Goal: Complete application form

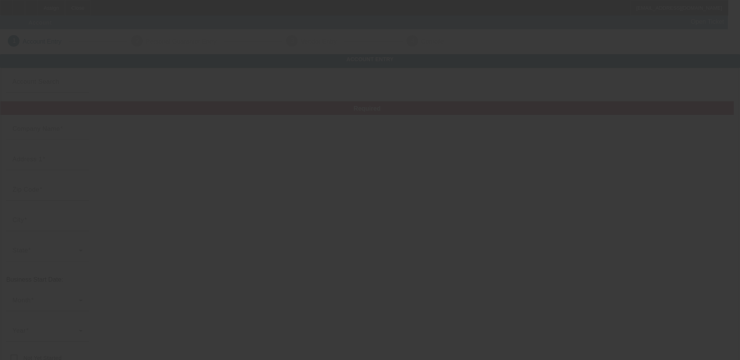
type input "FIRST CHOICE TOW SERVICES LLC"
type input "[STREET_ADDRESS]"
type input "90001"
type input "[GEOGRAPHIC_DATA]"
type input "[PHONE_NUMBER]"
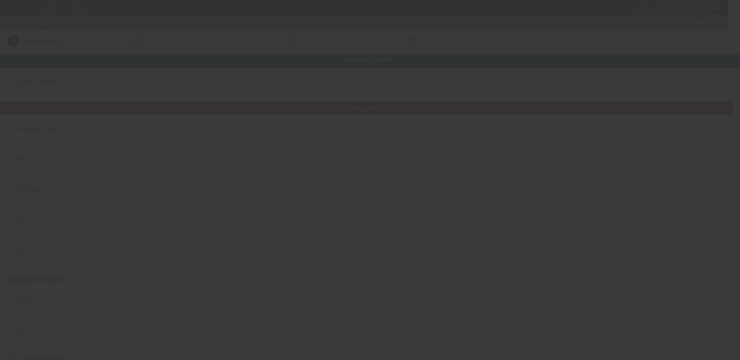
type input "[EMAIL_ADDRESS][DOMAIN_NAME]"
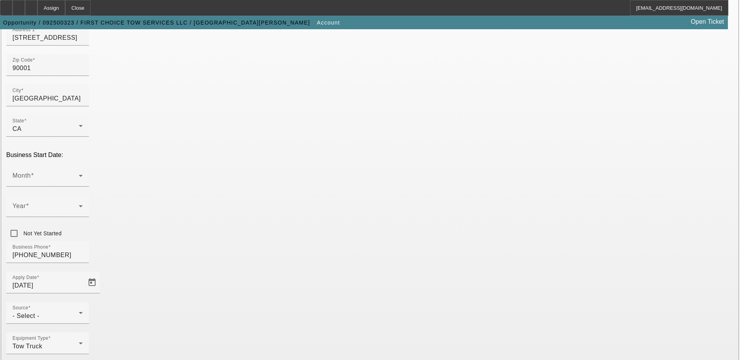
scroll to position [139, 0]
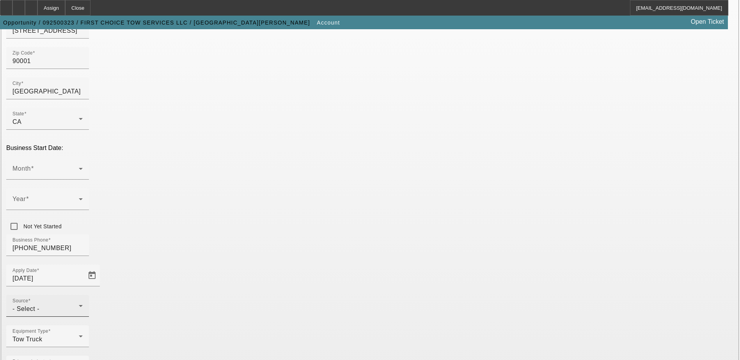
click at [79, 305] on div "- Select -" at bounding box center [45, 309] width 66 height 9
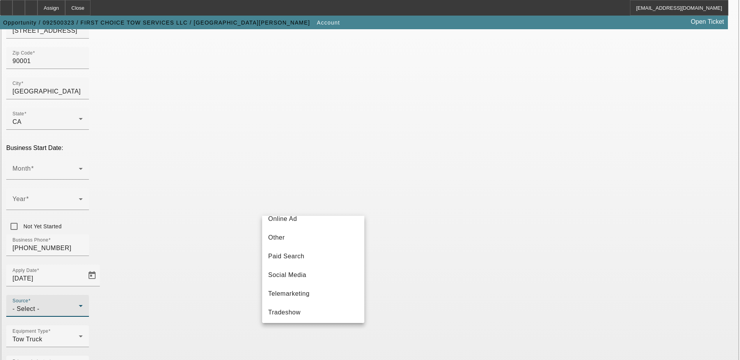
scroll to position [273, 0]
click at [308, 258] on span "Telemarketing" at bounding box center [288, 254] width 41 height 9
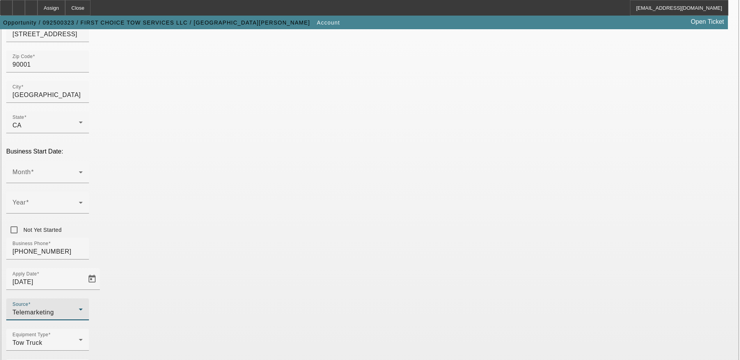
scroll to position [139, 0]
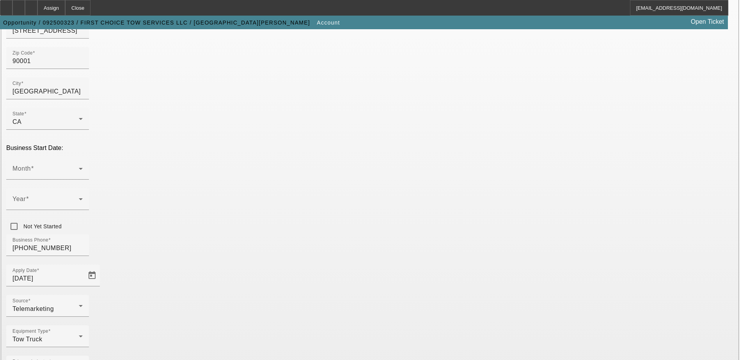
click at [79, 167] on span at bounding box center [45, 171] width 66 height 9
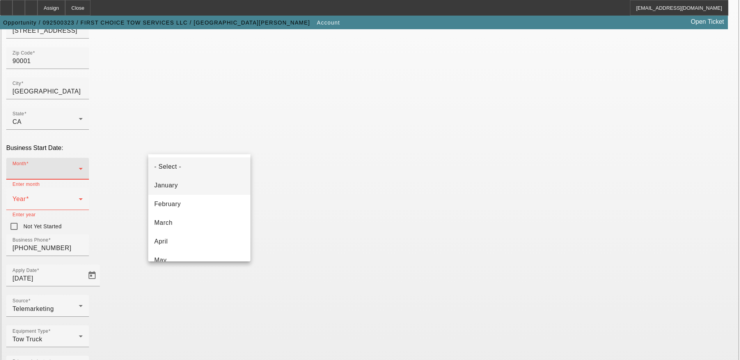
click at [160, 193] on mat-option "January" at bounding box center [199, 185] width 102 height 19
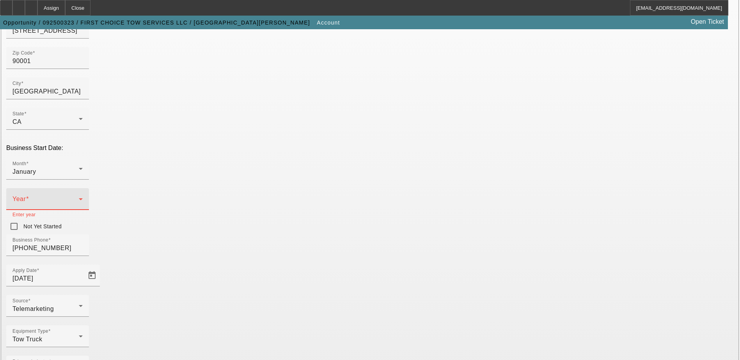
click at [79, 198] on span at bounding box center [45, 202] width 66 height 9
click at [287, 240] on mat-option "2018" at bounding box center [284, 237] width 45 height 19
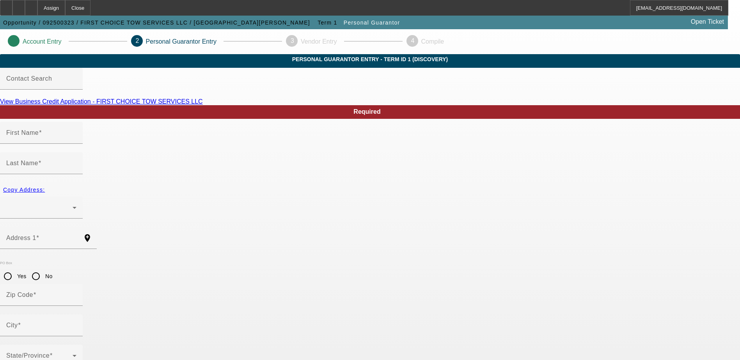
type input "[PERSON_NAME]"
radio input "true"
type input "[PHONE_NUMBER]"
type input "614-15-0886"
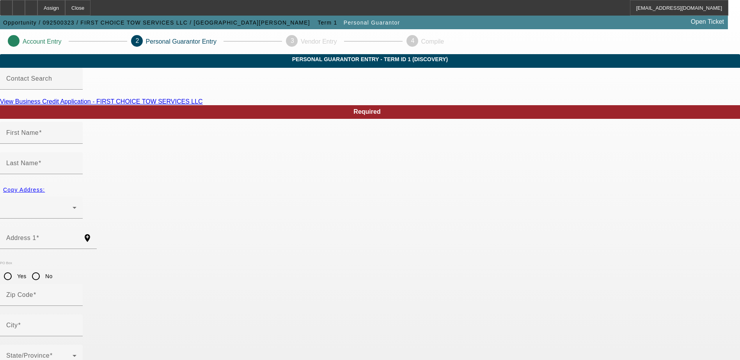
type input "[PHONE_NUMBER]"
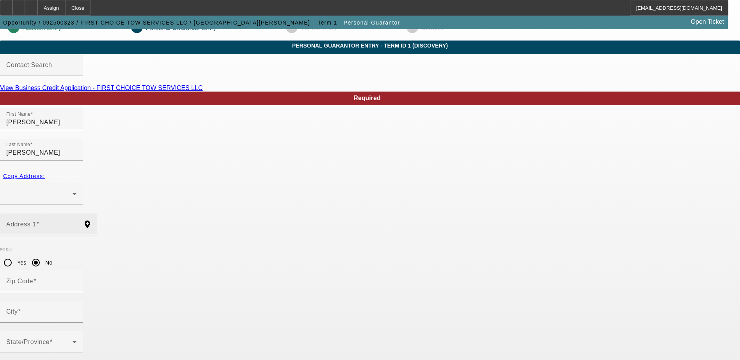
scroll to position [21, 0]
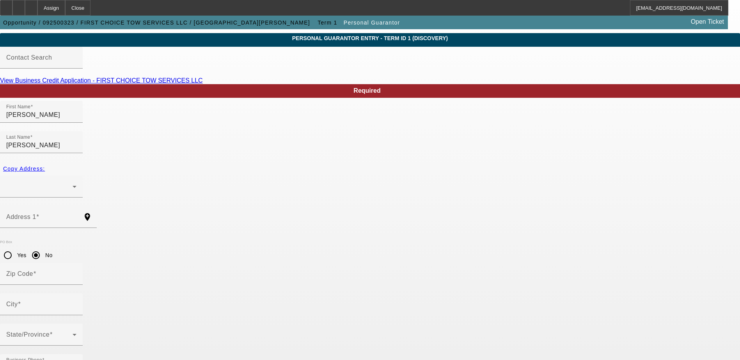
type input "100"
drag, startPoint x: 276, startPoint y: 318, endPoint x: 321, endPoint y: 332, distance: 47.2
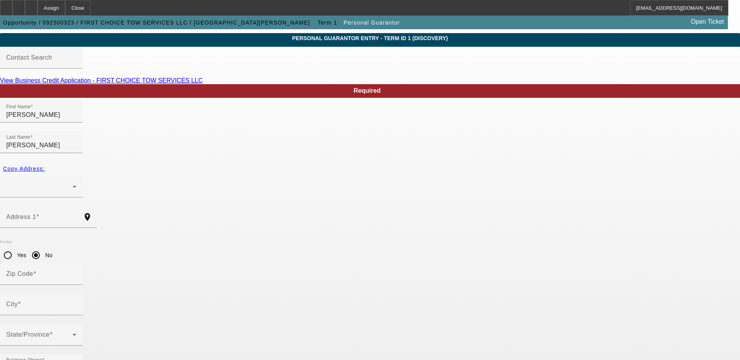
paste input "[EMAIL_ADDRESS][DOMAIN_NAME]"
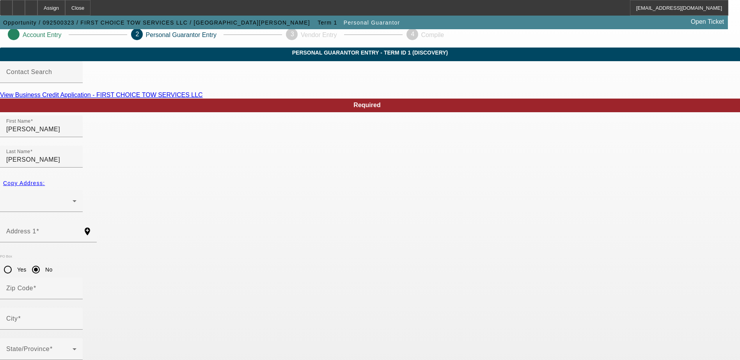
scroll to position [0, 0]
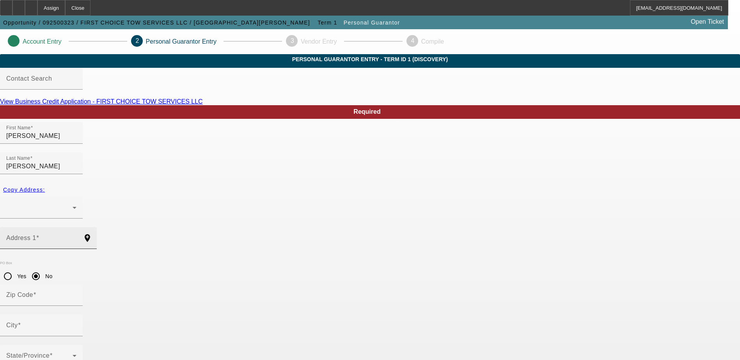
type input "[EMAIL_ADDRESS][DOMAIN_NAME]"
click at [76, 227] on div "Address 1" at bounding box center [41, 238] width 70 height 22
click at [36, 235] on mat-label "Address 1" at bounding box center [21, 238] width 30 height 7
click at [76, 237] on input "Address 1" at bounding box center [41, 241] width 70 height 9
paste input "[STREET_ADDRESS]"
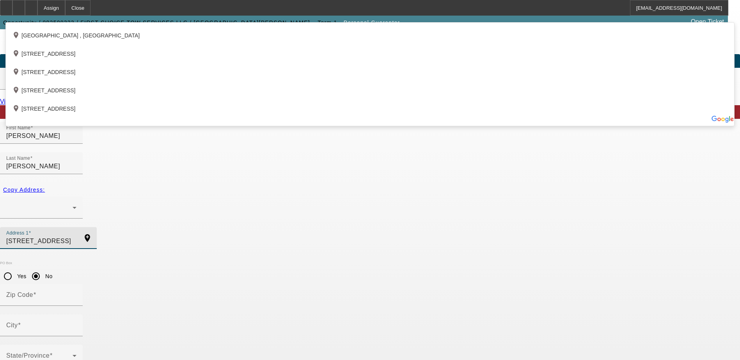
type input "[STREET_ADDRESS]"
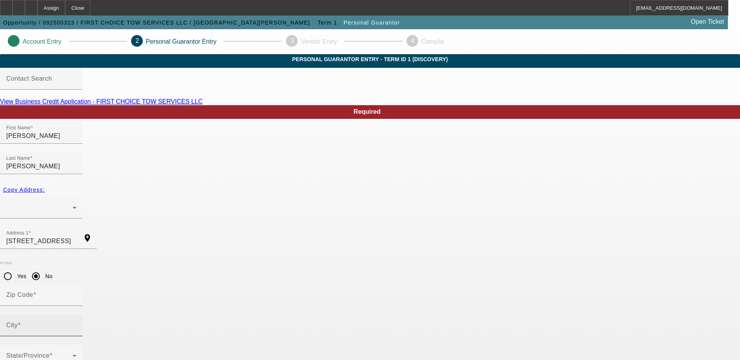
click at [76, 324] on input "City" at bounding box center [41, 328] width 70 height 9
paste input "[GEOGRAPHIC_DATA]"
type input "[GEOGRAPHIC_DATA]"
click at [33, 292] on mat-label "Zip Code" at bounding box center [19, 295] width 27 height 7
click at [76, 294] on input "Zip Code" at bounding box center [41, 298] width 70 height 9
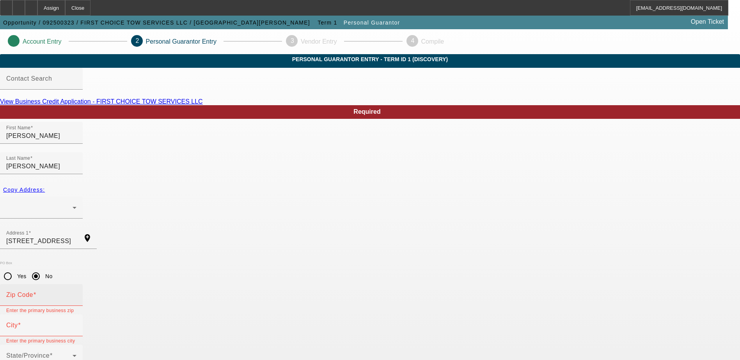
click at [76, 284] on div "Zip Code" at bounding box center [41, 295] width 70 height 22
drag, startPoint x: 312, startPoint y: 241, endPoint x: 313, endPoint y: 248, distance: 6.3
click at [76, 294] on input "Zip Code" at bounding box center [41, 298] width 70 height 9
paste input "90001"
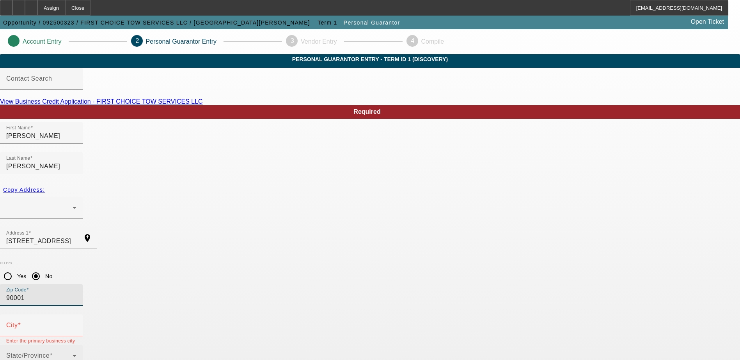
type input "90001"
click at [76, 345] on div "State/Province" at bounding box center [41, 356] width 70 height 22
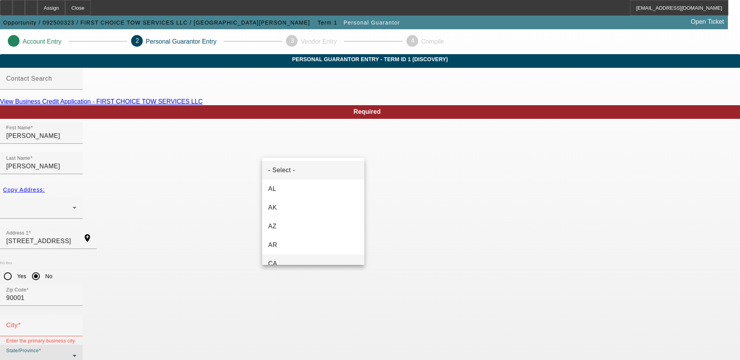
click at [298, 264] on mat-option "CA" at bounding box center [313, 264] width 102 height 19
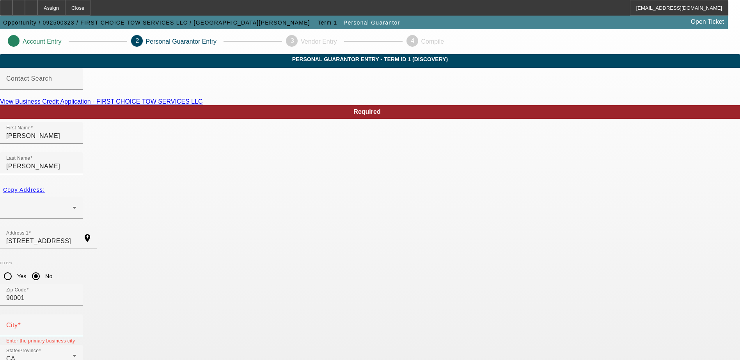
drag, startPoint x: 565, startPoint y: 301, endPoint x: 524, endPoint y: 283, distance: 45.1
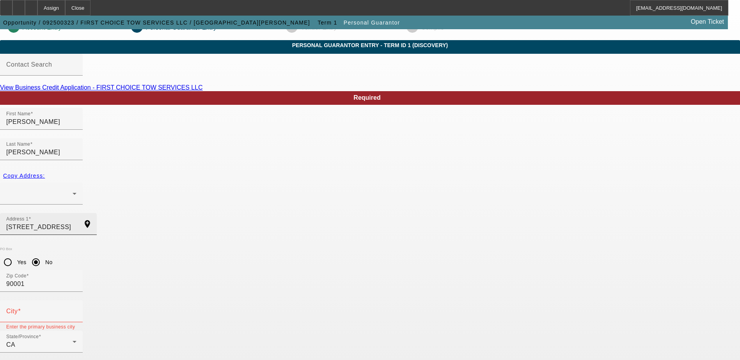
scroll to position [21, 0]
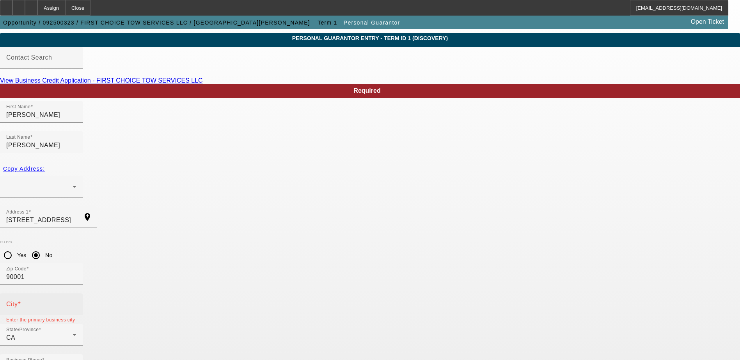
click at [76, 303] on input "City" at bounding box center [41, 307] width 70 height 9
type input "[GEOGRAPHIC_DATA]"
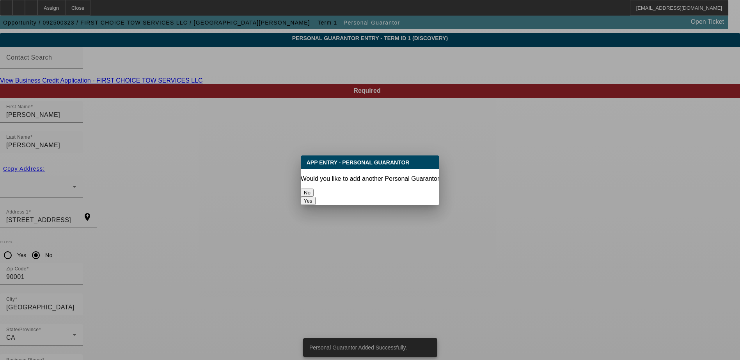
scroll to position [0, 0]
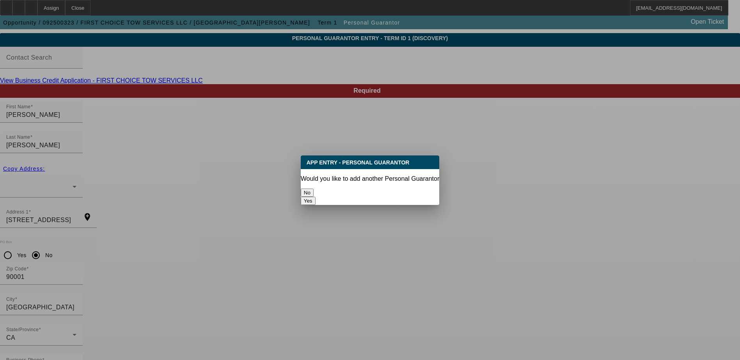
click at [314, 192] on button "No" at bounding box center [307, 193] width 13 height 8
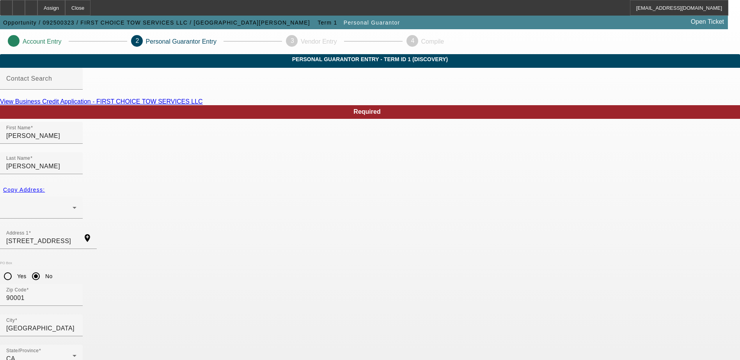
scroll to position [21, 0]
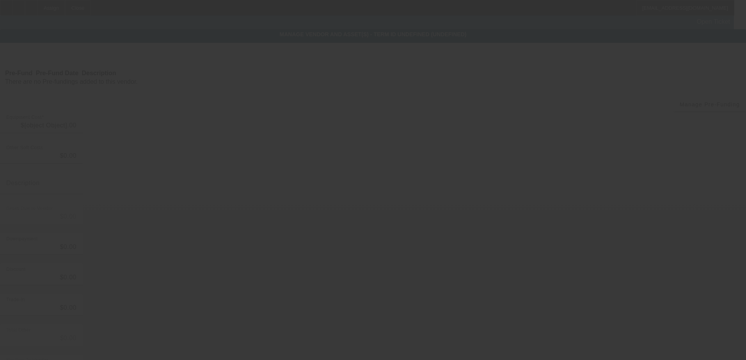
type input "$30,000.00"
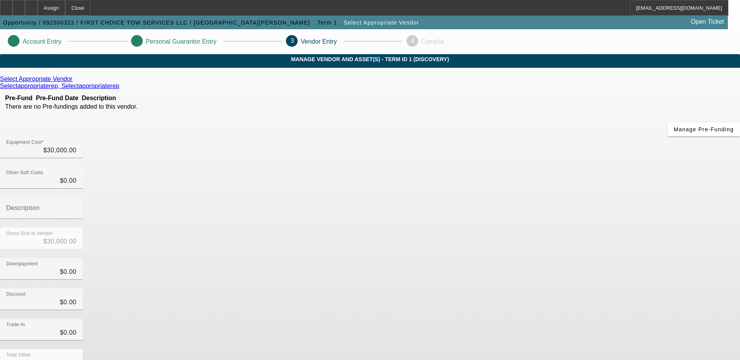
click at [75, 82] on icon at bounding box center [75, 79] width 0 height 7
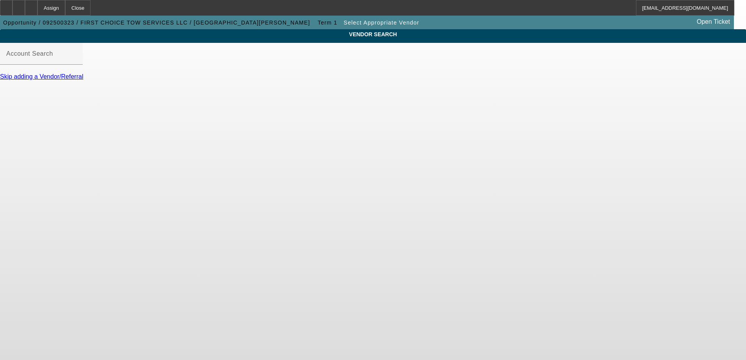
click at [83, 73] on div at bounding box center [41, 69] width 83 height 9
click at [76, 56] on div "Account Search" at bounding box center [41, 54] width 70 height 22
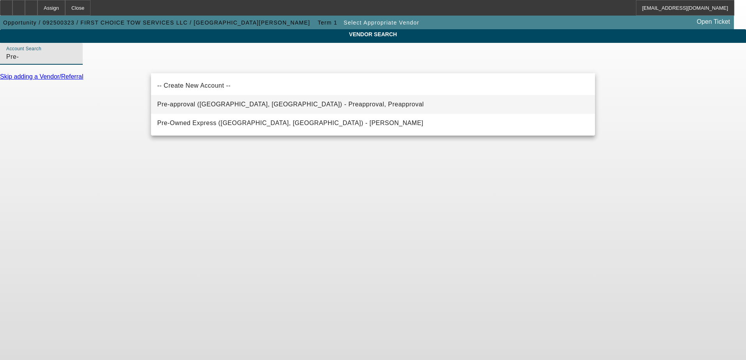
click at [318, 109] on mat-option "Pre-approval ([GEOGRAPHIC_DATA], [GEOGRAPHIC_DATA]) - Preapproval, Preapproval" at bounding box center [373, 104] width 444 height 19
type input "Pre-approval ([GEOGRAPHIC_DATA], [GEOGRAPHIC_DATA]) - Preapproval, Preapproval"
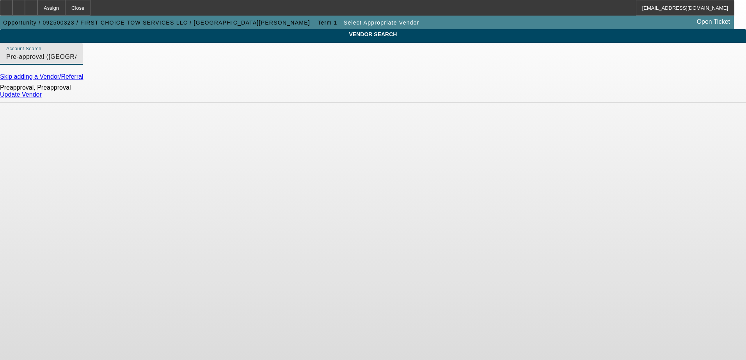
click at [42, 98] on link "Update Vendor" at bounding box center [21, 94] width 42 height 7
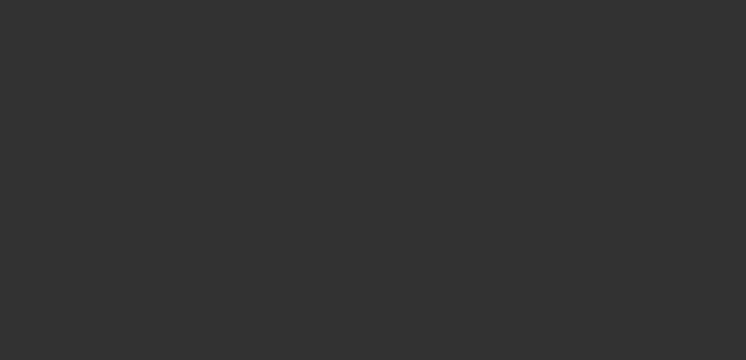
type input "$30,000.00"
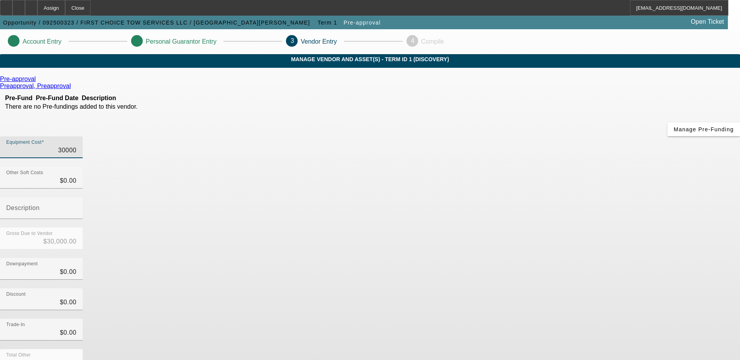
drag, startPoint x: 406, startPoint y: 96, endPoint x: 413, endPoint y: 98, distance: 7.7
click at [76, 146] on input "30000" at bounding box center [41, 150] width 70 height 9
type input "$30,000.00"
drag, startPoint x: 284, startPoint y: 208, endPoint x: 274, endPoint y: 201, distance: 12.4
click at [280, 207] on div "Pre-approval Preapproval, Preapproval Pre-Fund Pre-Fund Date Description There …" at bounding box center [370, 247] width 740 height 343
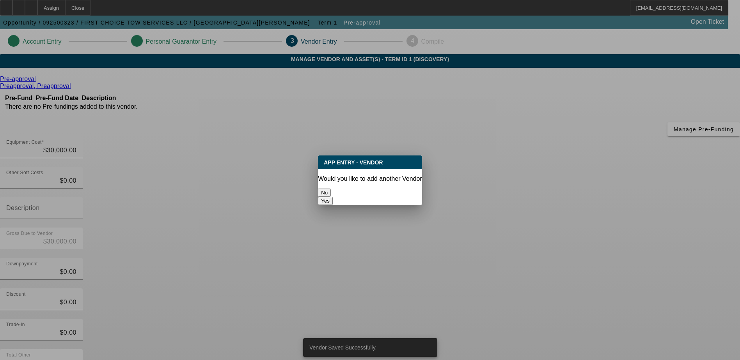
click at [331, 193] on button "No" at bounding box center [324, 193] width 13 height 8
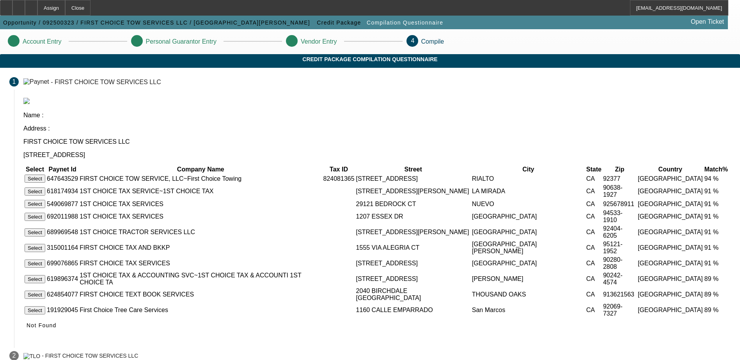
click at [45, 175] on button "Select" at bounding box center [35, 179] width 21 height 8
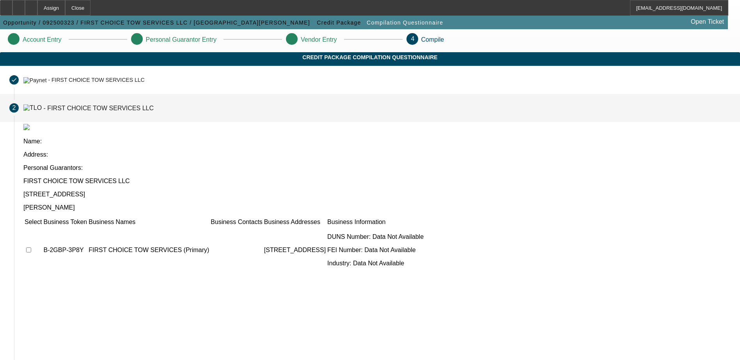
click at [31, 248] on input "checkbox" at bounding box center [28, 250] width 5 height 5
checkbox input "true"
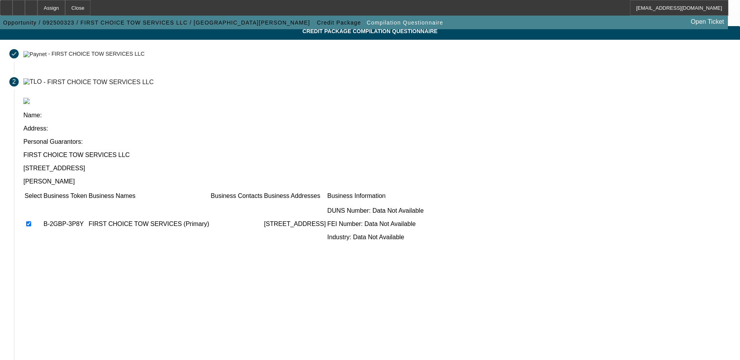
scroll to position [71, 0]
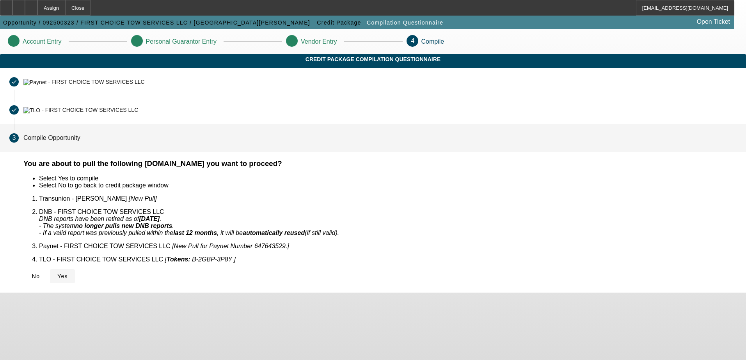
click at [68, 273] on span "Yes" at bounding box center [62, 276] width 11 height 6
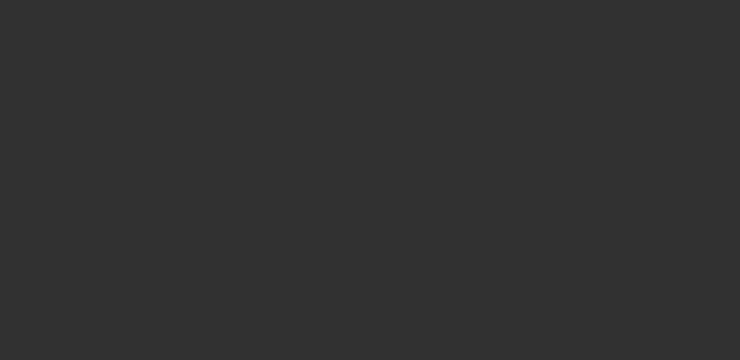
select select "0"
select select "2"
select select "0.1"
select select "4"
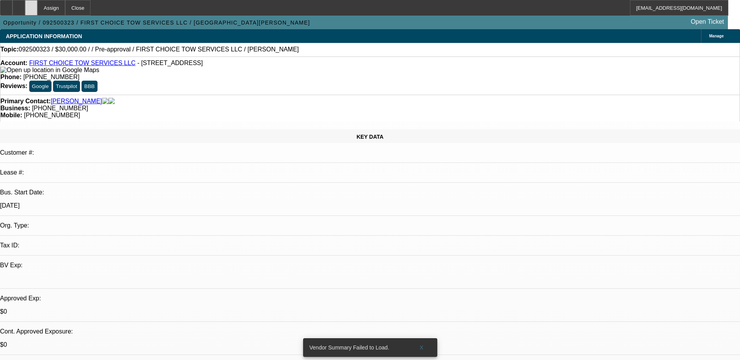
click at [37, 5] on div at bounding box center [31, 8] width 12 height 16
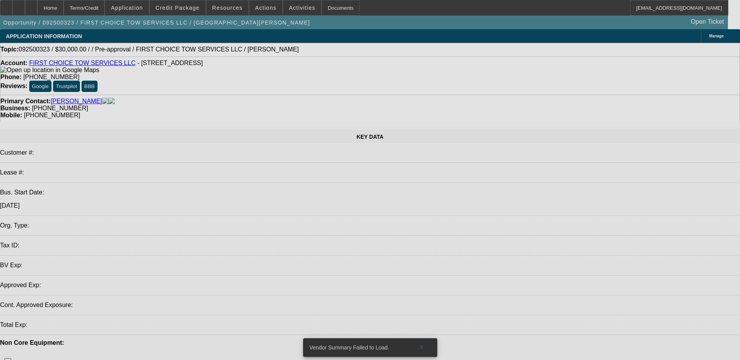
select select "0"
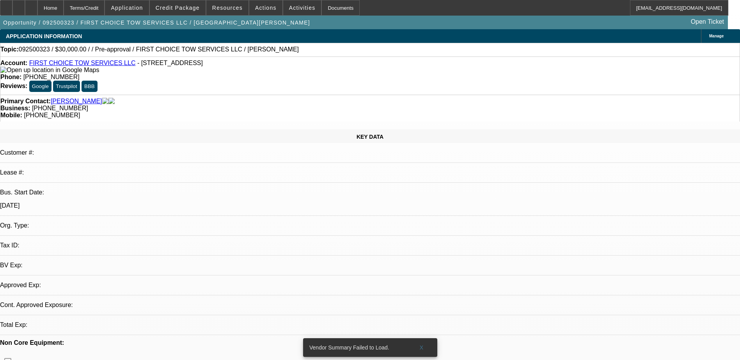
select select "2"
select select "0.1"
select select "1"
select select "2"
select select "4"
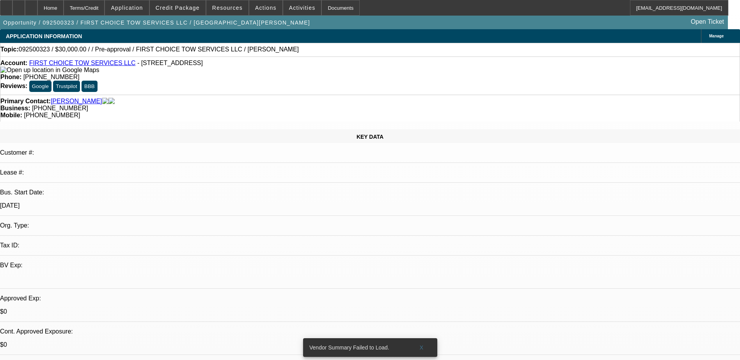
click at [277, 43] on div "APPLICATION INFORMATION Manage" at bounding box center [370, 36] width 740 height 14
click at [177, 10] on span "Credit Package" at bounding box center [178, 8] width 44 height 6
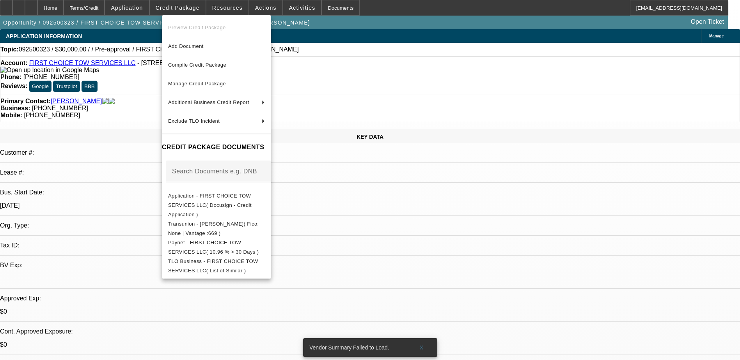
drag, startPoint x: 599, startPoint y: 270, endPoint x: 595, endPoint y: 262, distance: 9.2
click at [596, 268] on div at bounding box center [370, 180] width 740 height 360
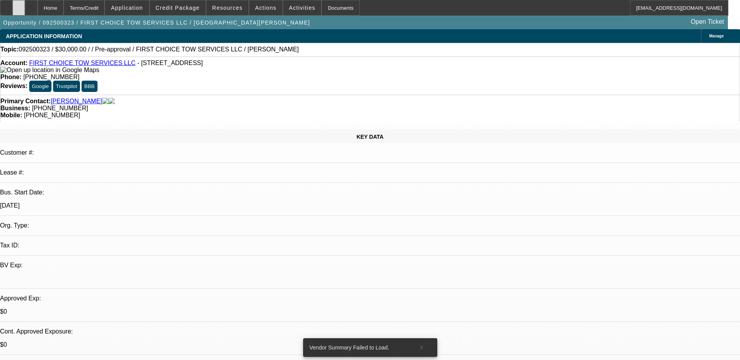
click at [25, 12] on div at bounding box center [18, 8] width 12 height 16
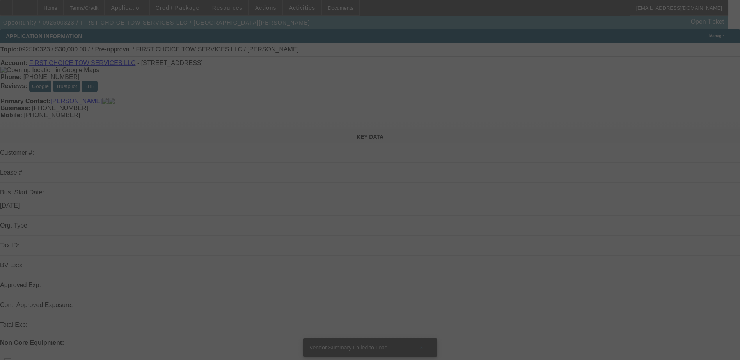
click at [190, 10] on div at bounding box center [370, 180] width 740 height 360
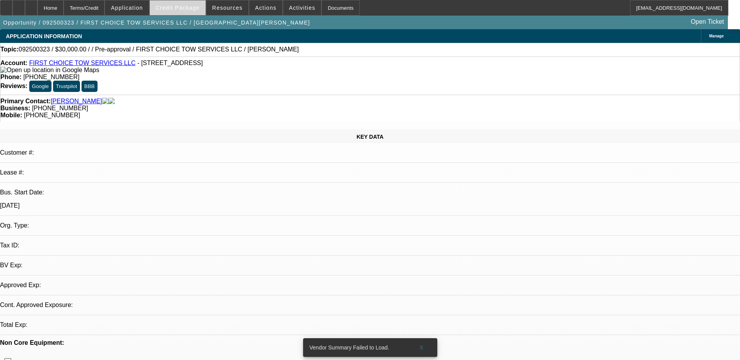
select select "0"
select select "2"
select select "0.1"
select select "1"
select select "2"
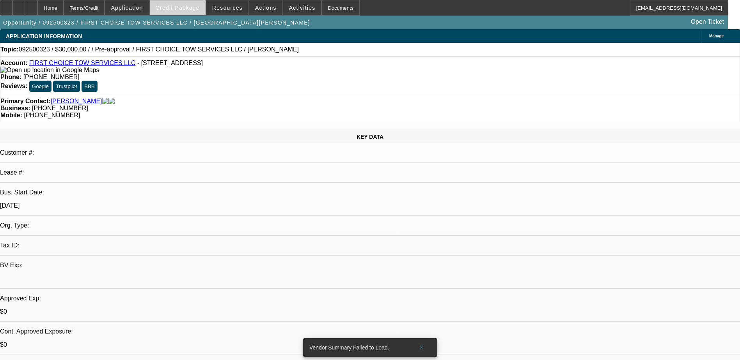
select select "4"
click at [190, 8] on span "Credit Package" at bounding box center [178, 8] width 44 height 6
